Goal: Task Accomplishment & Management: Manage account settings

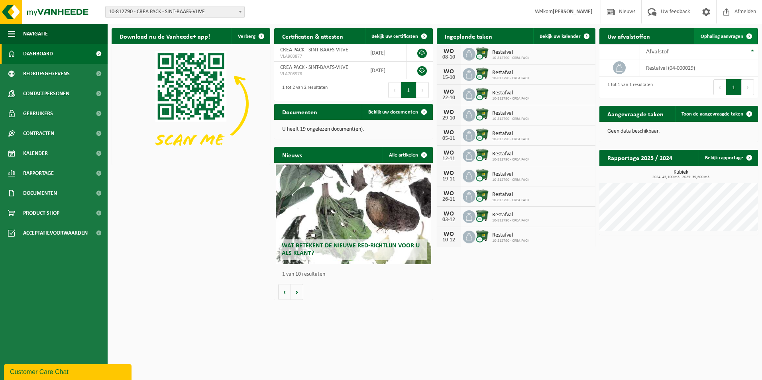
click at [728, 35] on span "Ophaling aanvragen" at bounding box center [722, 36] width 43 height 5
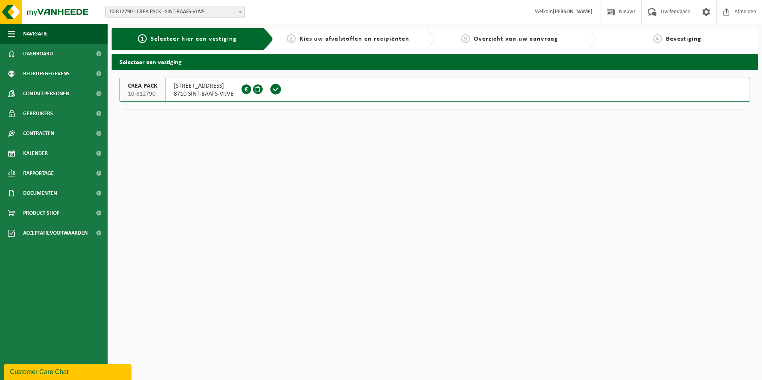
click at [274, 88] on span at bounding box center [276, 89] width 12 height 12
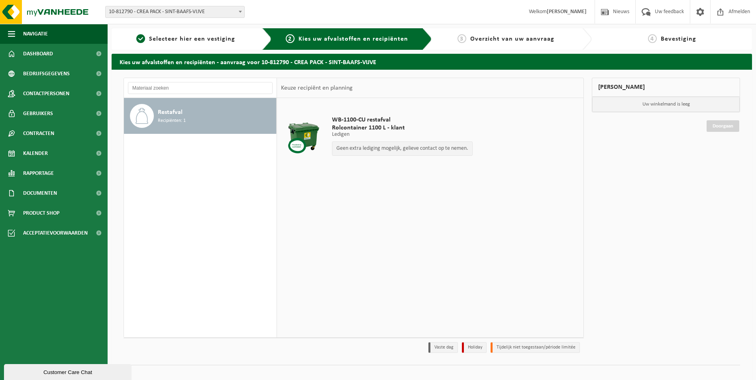
click at [374, 155] on div "Geen extra lediging mogelijk, gelieve contact op te nemen." at bounding box center [402, 149] width 141 height 14
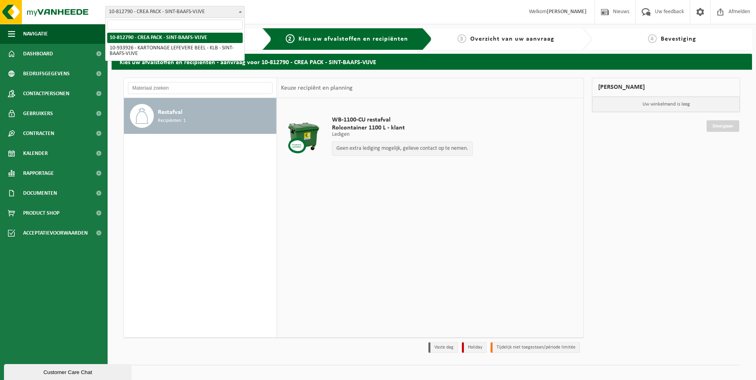
click at [130, 12] on span "10-812790 - CREA PACK - SINT-BAAFS-VIJVE" at bounding box center [175, 11] width 139 height 11
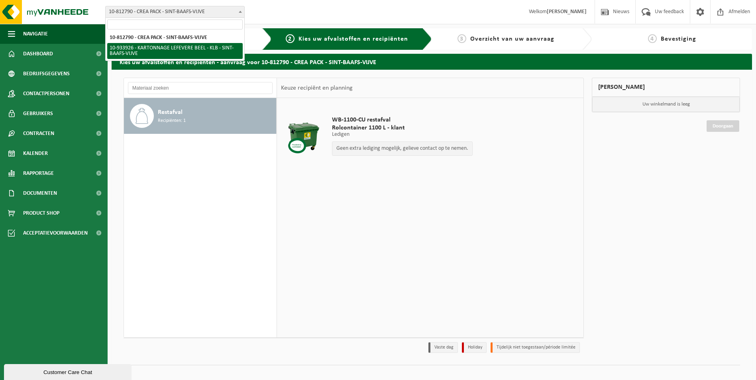
select select "136721"
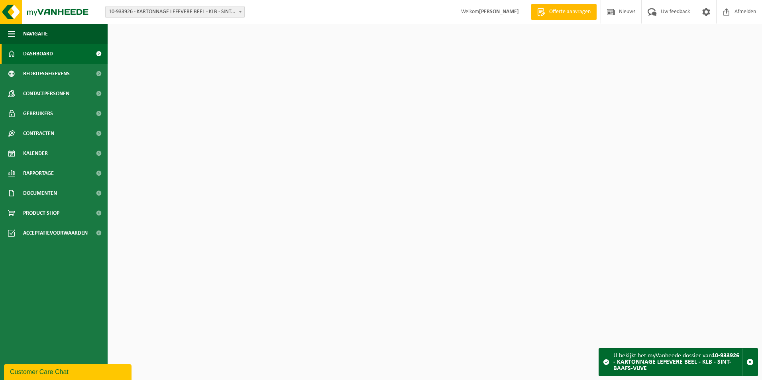
click at [156, 15] on span "10-933926 - KARTONNAGE LEFEVERE BEEL - KLB - SINT-BAAFS-VIJVE" at bounding box center [175, 11] width 139 height 11
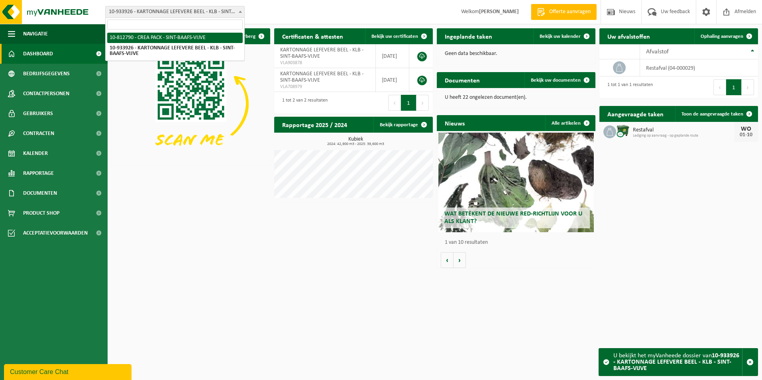
select select "129953"
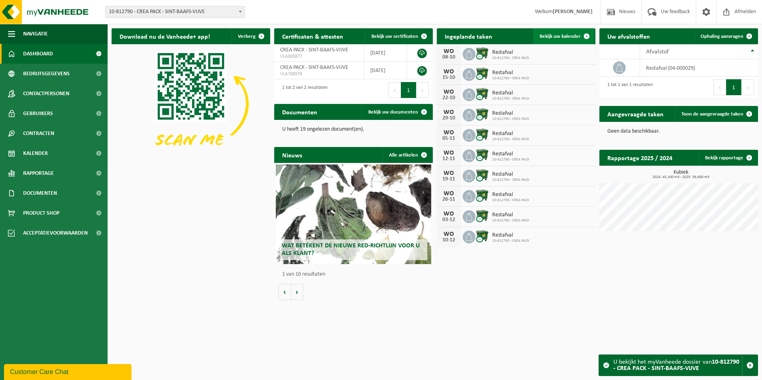
click at [578, 31] on link "Bekijk uw kalender" at bounding box center [564, 36] width 61 height 16
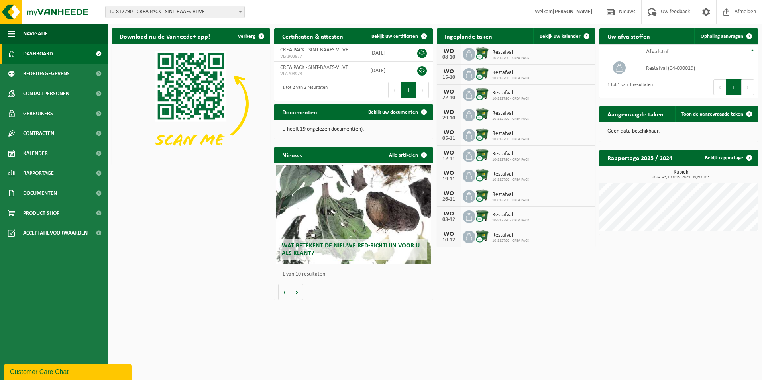
click at [254, 164] on p at bounding box center [191, 104] width 159 height 121
click at [79, 301] on ul "Navigatie Nieuws Uw feedback Afmelden Dashboard Bedrijfsgegevens Contactpersone…" at bounding box center [54, 202] width 108 height 357
click at [341, 5] on div "Vestiging: 10-812790 - CREA PACK - SINT-BAAFS-VIJVE 10-933926 - KARTONNAGE LEFE…" at bounding box center [381, 12] width 762 height 24
